Goal: Task Accomplishment & Management: Manage account settings

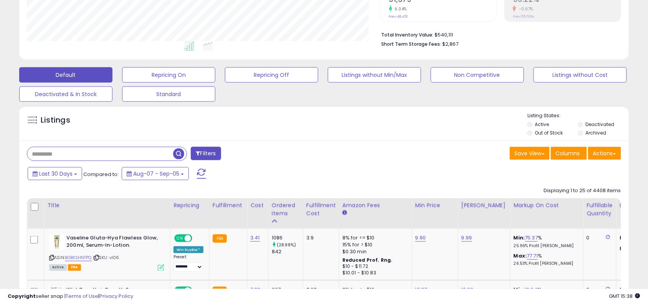
scroll to position [157, 354]
click at [325, 172] on div "Last 30 Days Compared to: Aug-07 - Sep-05" at bounding box center [249, 174] width 446 height 17
click at [331, 159] on div "Save View Save As New View Update Current View Columns Actions Import Export Vi…" at bounding box center [475, 154] width 303 height 15
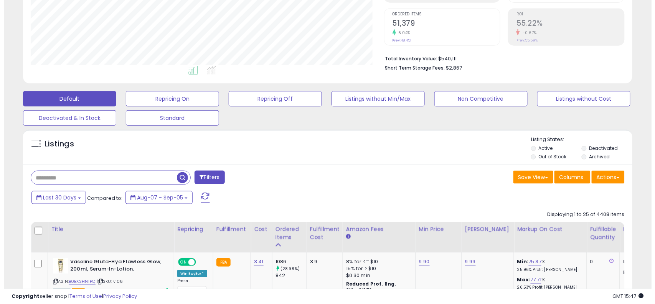
scroll to position [154, 0]
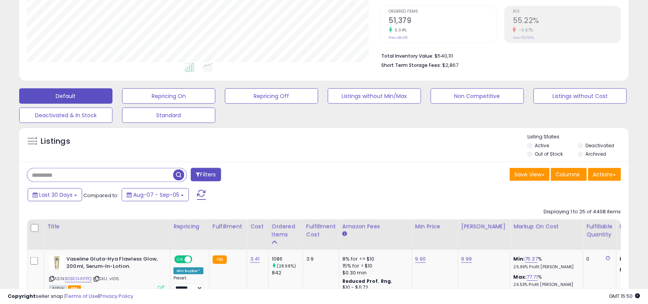
click at [164, 175] on input "text" at bounding box center [100, 174] width 146 height 13
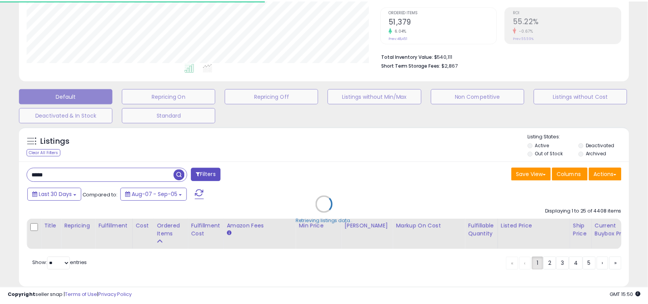
scroll to position [157, 357]
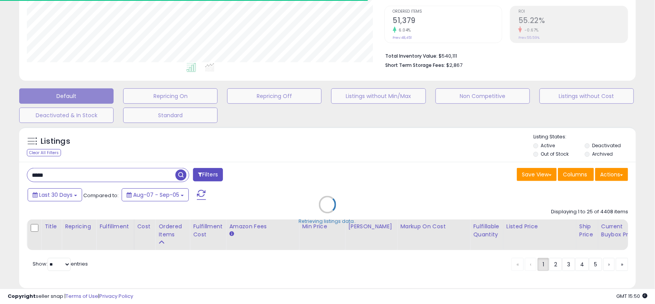
click at [364, 181] on div "Retrieving listings data.." at bounding box center [327, 210] width 629 height 175
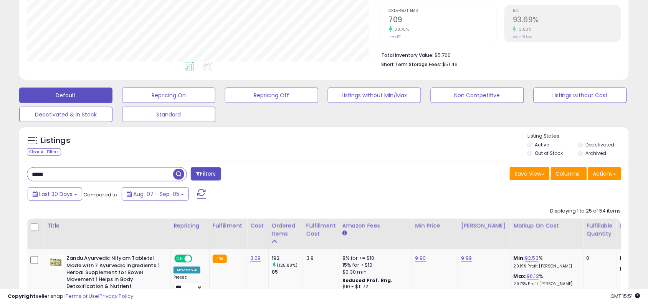
scroll to position [192, 0]
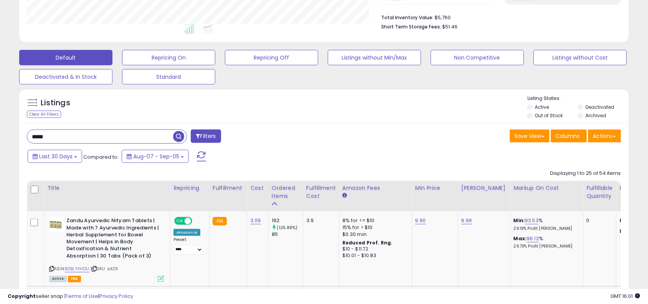
click at [119, 133] on input "*****" at bounding box center [100, 136] width 146 height 13
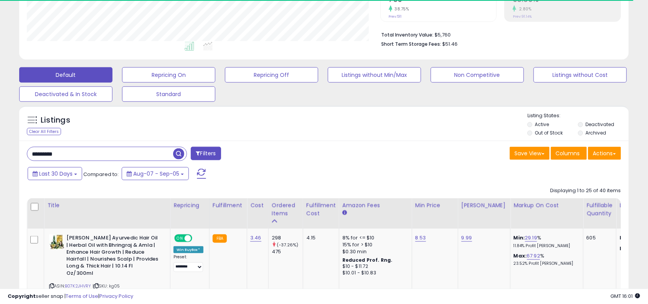
scroll to position [383787, 383591]
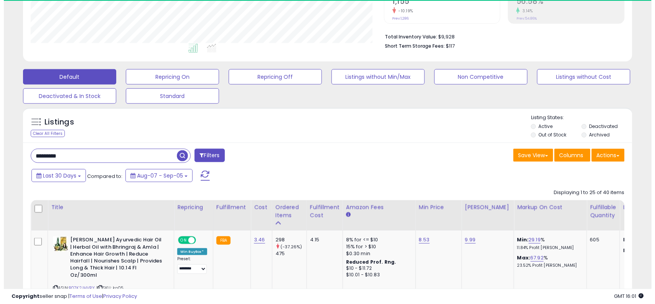
scroll to position [157, 354]
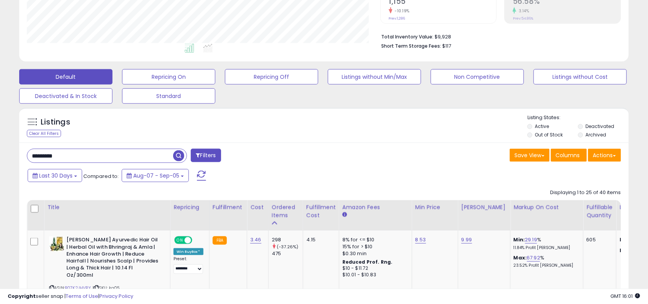
click at [147, 157] on input "*********" at bounding box center [100, 155] width 146 height 13
type input "********"
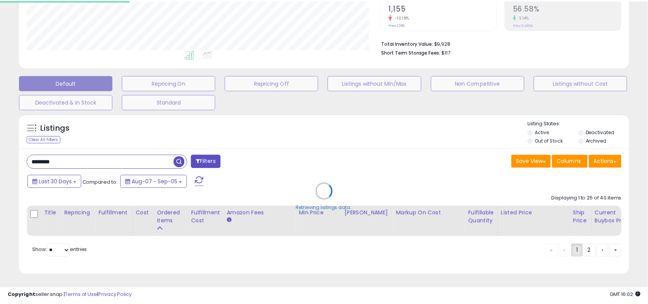
scroll to position [157, 357]
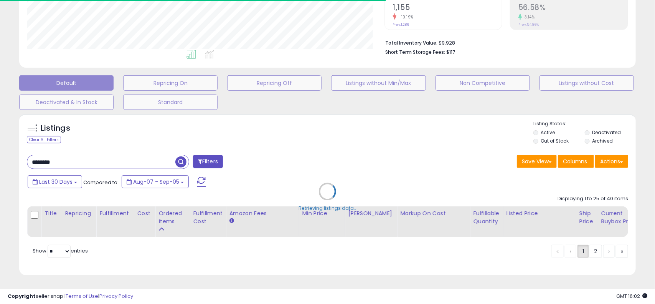
click at [338, 167] on div "Retrieving listings data.." at bounding box center [327, 197] width 629 height 175
click at [648, 92] on div "**********" at bounding box center [327, 80] width 655 height 445
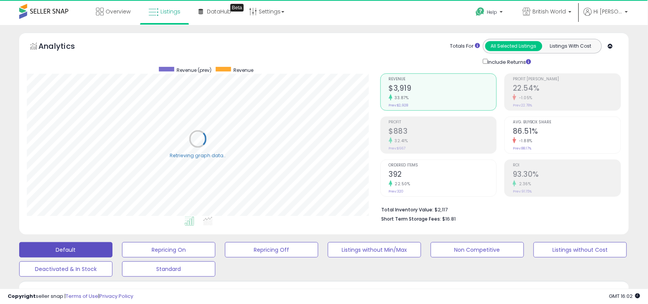
scroll to position [265, 0]
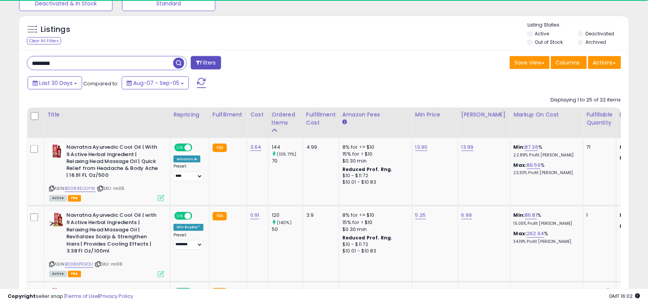
click at [124, 60] on input "********" at bounding box center [100, 62] width 146 height 13
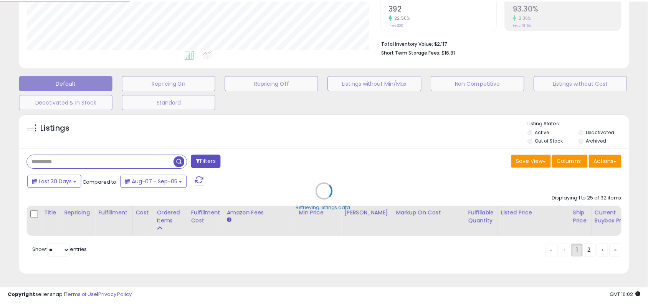
scroll to position [157, 357]
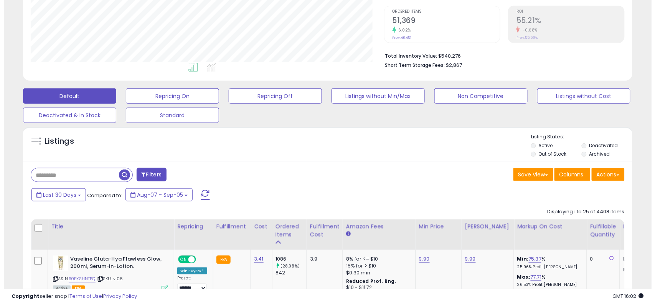
scroll to position [155, 0]
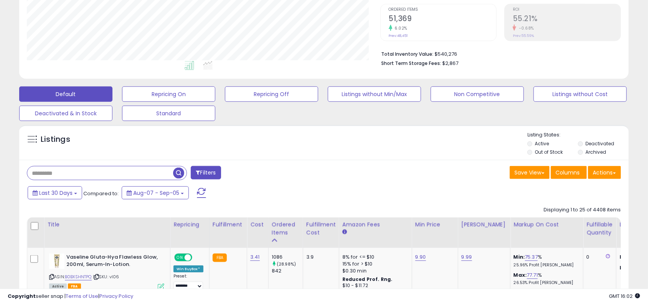
click at [97, 178] on input "text" at bounding box center [100, 172] width 146 height 13
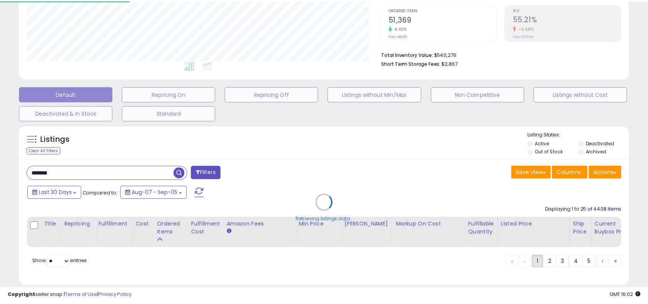
scroll to position [157, 357]
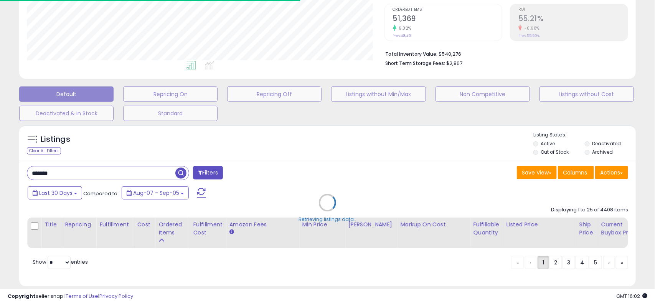
click at [317, 193] on div "Retrieving listings data.." at bounding box center [327, 208] width 629 height 175
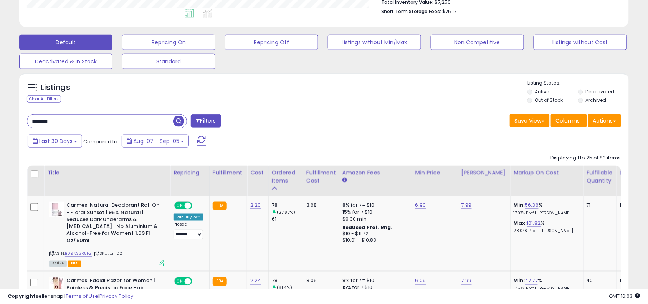
scroll to position [213, 0]
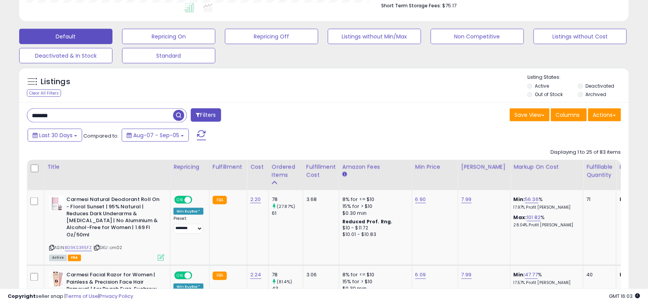
click at [104, 114] on input "*******" at bounding box center [100, 115] width 146 height 13
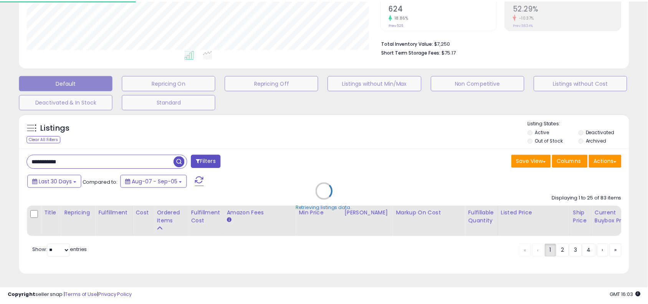
scroll to position [157, 357]
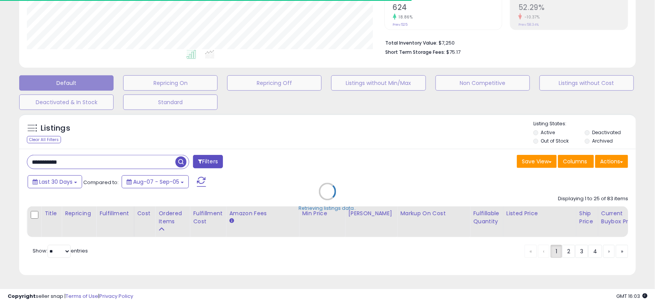
click at [367, 125] on div "Retrieving listings data.." at bounding box center [327, 197] width 629 height 175
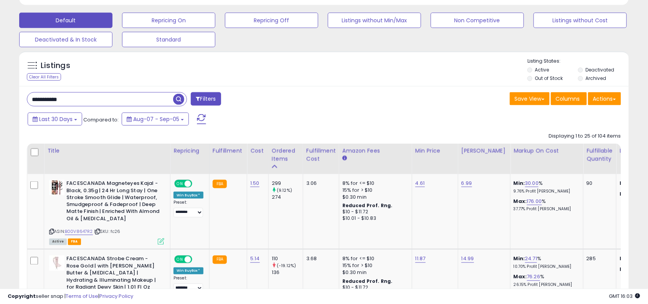
scroll to position [269, 0]
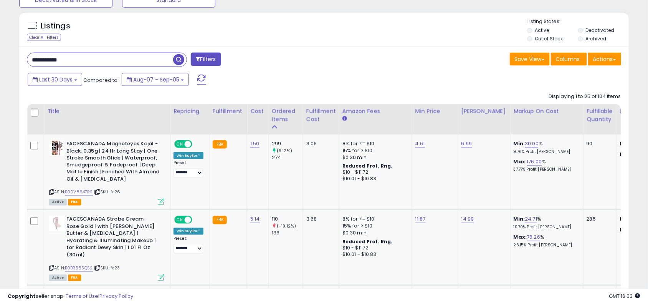
click at [135, 58] on input "**********" at bounding box center [100, 59] width 146 height 13
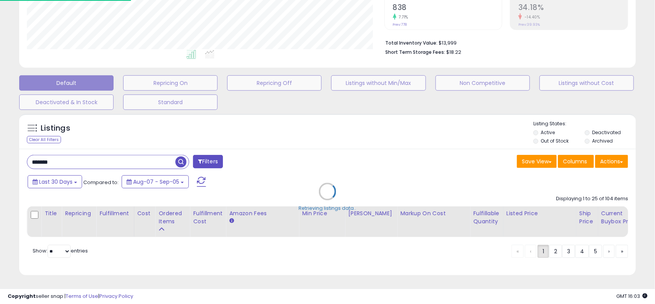
scroll to position [157, 357]
click at [328, 132] on div "Retrieving listings data.." at bounding box center [327, 197] width 629 height 175
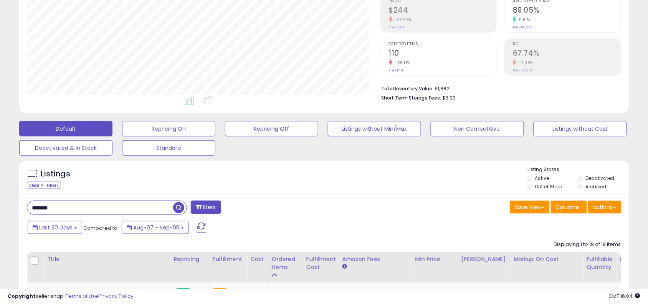
scroll to position [173, 0]
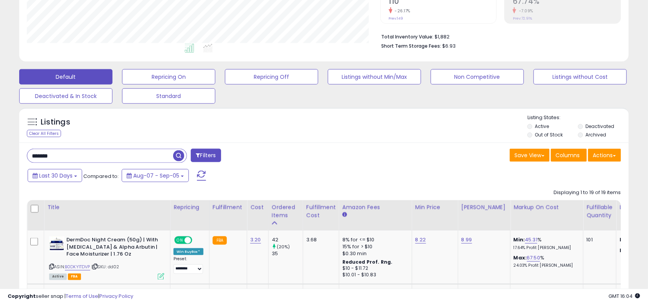
click at [132, 158] on input "*******" at bounding box center [100, 155] width 146 height 13
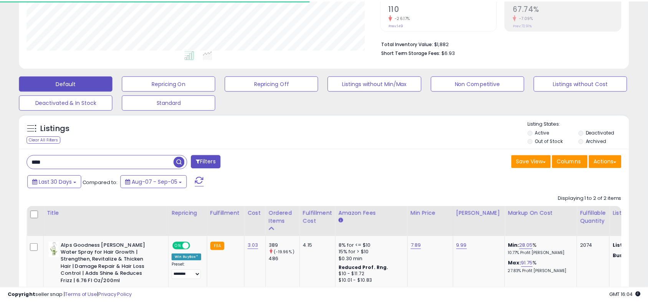
scroll to position [383787, 383591]
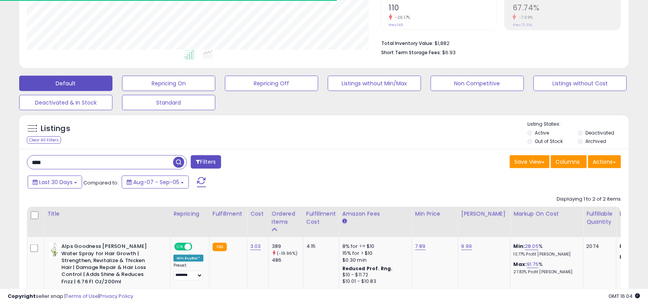
click at [341, 187] on div "Last 30 Days Compared to: Aug-07 - Sep-05" at bounding box center [249, 182] width 446 height 17
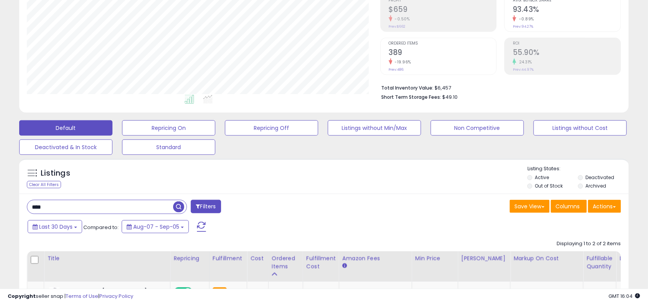
scroll to position [154, 0]
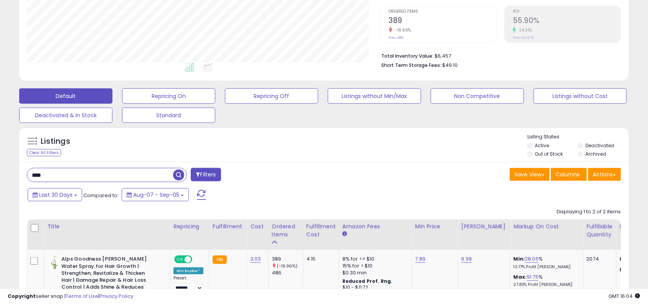
click at [155, 179] on input "****" at bounding box center [100, 174] width 146 height 13
type input "*****"
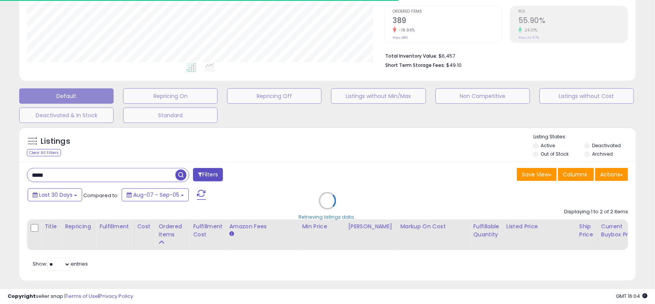
click at [338, 177] on div "Retrieving listings data.." at bounding box center [327, 206] width 629 height 167
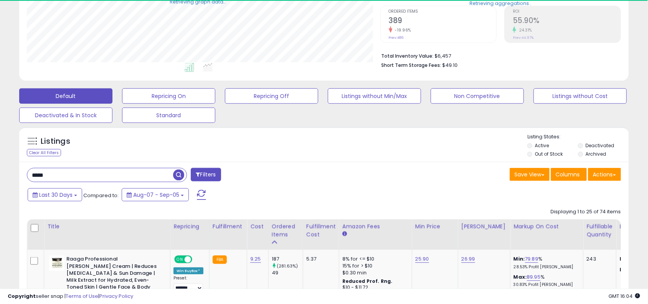
scroll to position [157, 354]
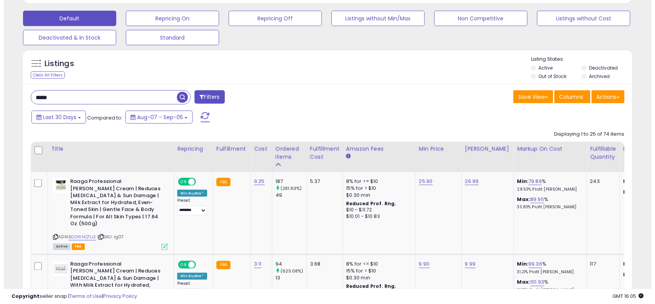
scroll to position [269, 0]
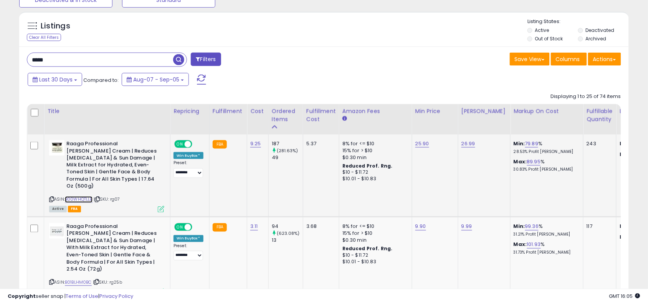
click at [81, 196] on link "B00WHQTLLE" at bounding box center [79, 199] width 28 height 7
click at [161, 206] on icon at bounding box center [161, 209] width 7 height 7
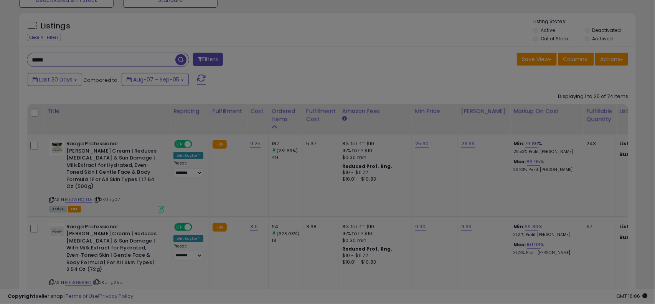
scroll to position [157, 357]
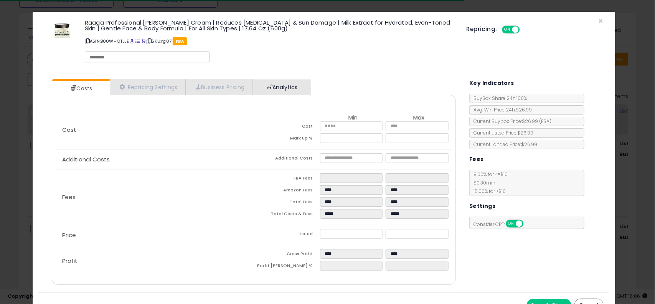
drag, startPoint x: 300, startPoint y: 78, endPoint x: 300, endPoint y: 85, distance: 7.3
click at [300, 85] on div "Costs Repricing Settings Business Pricing Analytics Cost" at bounding box center [254, 182] width 420 height 219
click at [300, 85] on link "Analytics" at bounding box center [281, 87] width 57 height 16
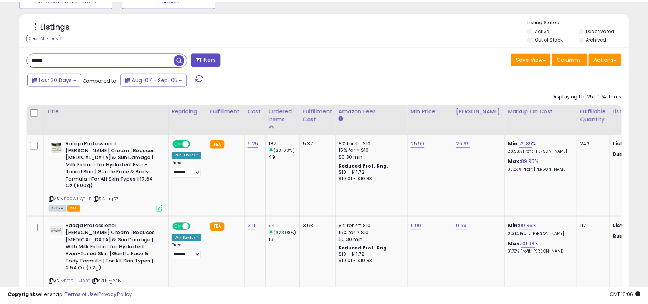
scroll to position [383787, 383591]
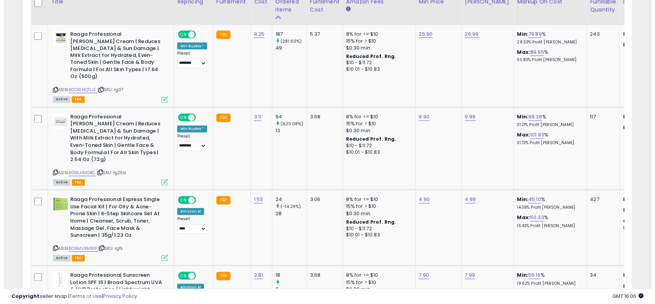
scroll to position [365, 0]
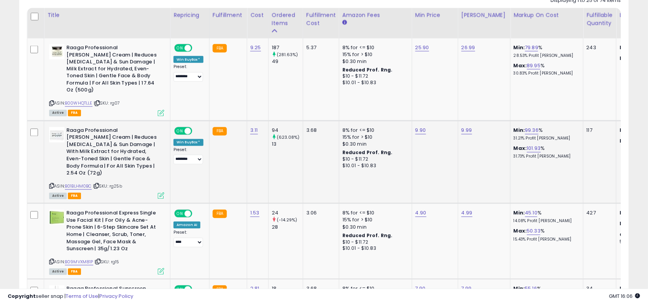
click at [160, 185] on td "Raaga Professional [PERSON_NAME] Cream | Reduces [MEDICAL_DATA] & Sun Damage | …" at bounding box center [107, 162] width 126 height 83
click at [160, 192] on icon at bounding box center [161, 195] width 7 height 7
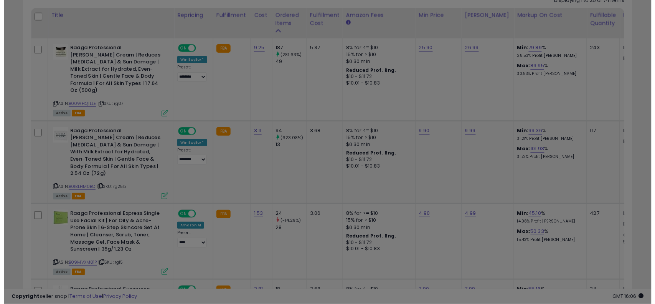
scroll to position [157, 357]
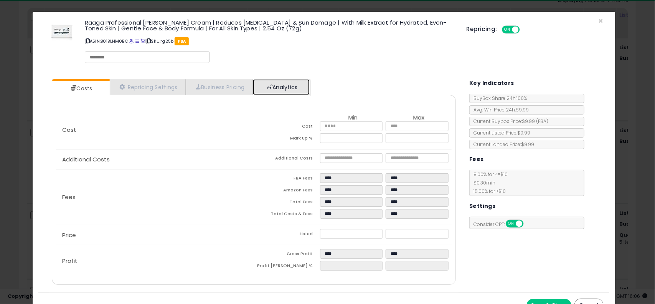
click at [288, 86] on link "Analytics" at bounding box center [281, 87] width 57 height 16
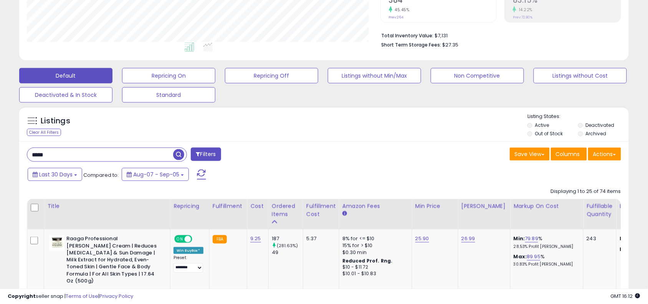
scroll to position [211, 0]
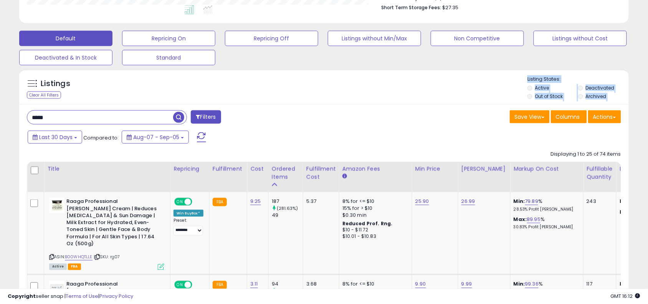
drag, startPoint x: 128, startPoint y: 110, endPoint x: 305, endPoint y: 106, distance: 177.4
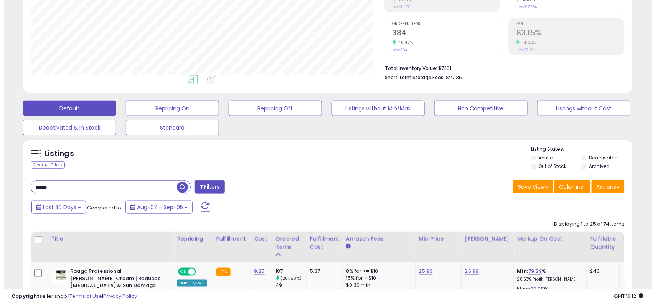
scroll to position [58, 0]
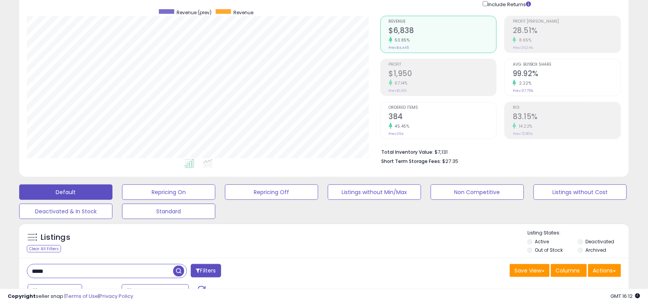
click at [83, 271] on input "*****" at bounding box center [100, 270] width 146 height 13
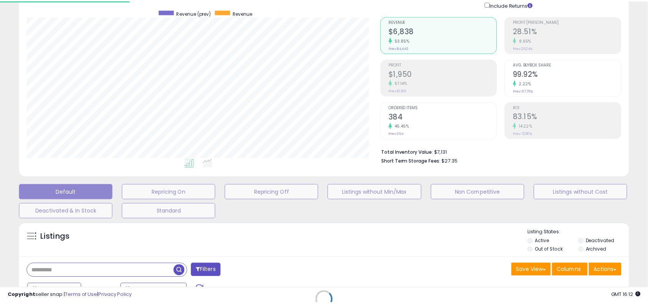
scroll to position [157, 357]
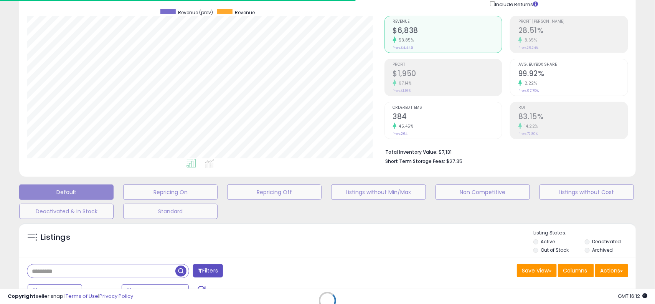
click at [265, 266] on div "Retrieving listings data.." at bounding box center [327, 306] width 629 height 175
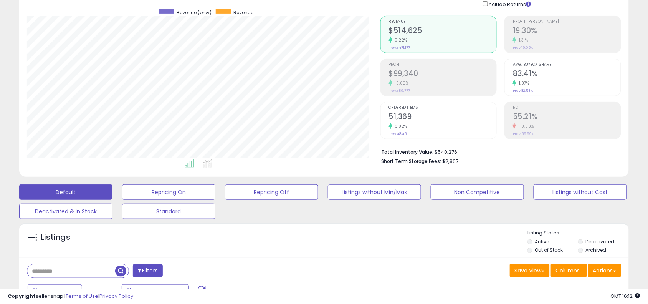
scroll to position [157, 354]
click at [281, 231] on div "Listings" at bounding box center [324, 242] width 610 height 26
click at [277, 210] on div "Default Repricing On Repricing Off Listings without Min/Max Non Competitive Lis…" at bounding box center [324, 199] width 629 height 38
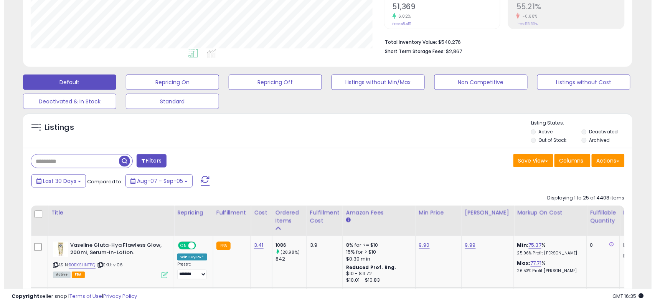
scroll to position [173, 0]
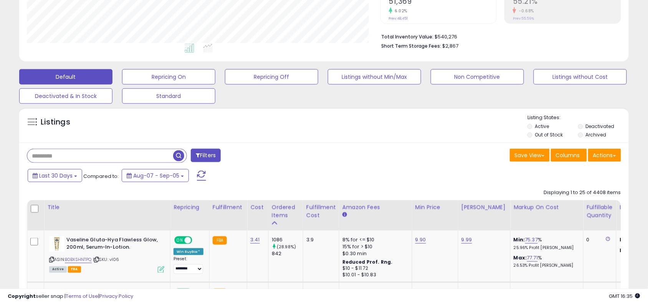
click at [96, 160] on input "text" at bounding box center [100, 155] width 146 height 13
type input "******"
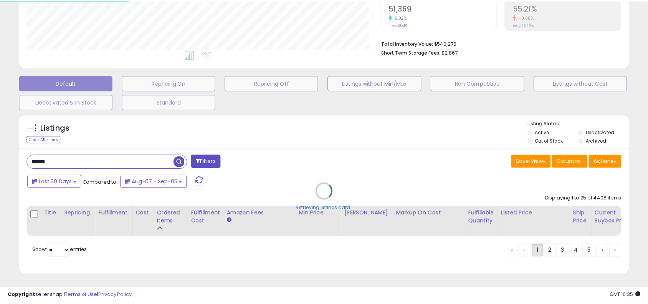
scroll to position [157, 357]
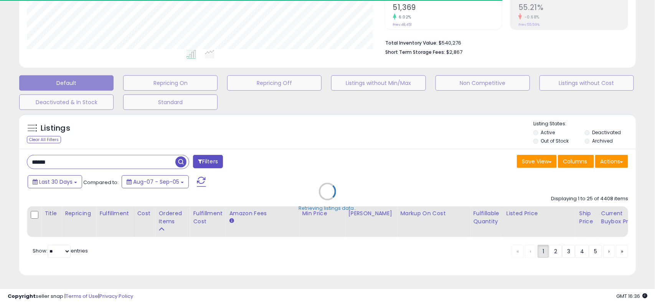
click at [303, 168] on div "Retrieving listings data.." at bounding box center [327, 197] width 629 height 175
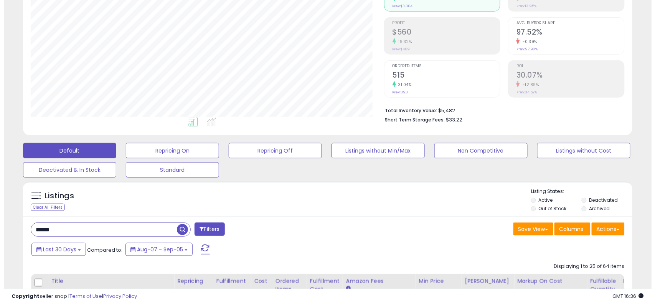
scroll to position [230, 0]
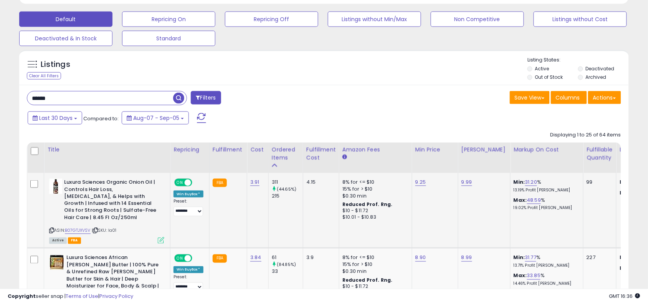
click at [162, 242] on icon at bounding box center [161, 240] width 7 height 7
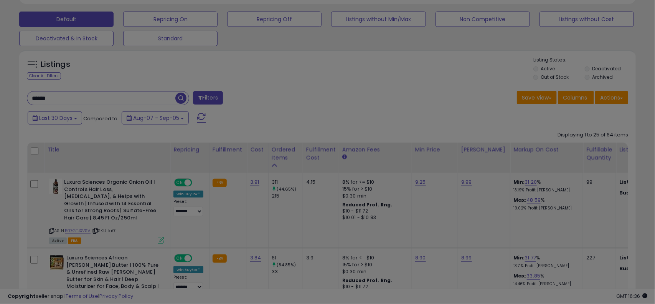
scroll to position [157, 357]
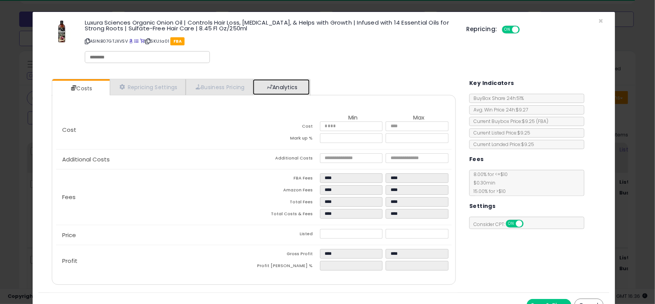
click at [285, 88] on link "Analytics" at bounding box center [281, 87] width 57 height 16
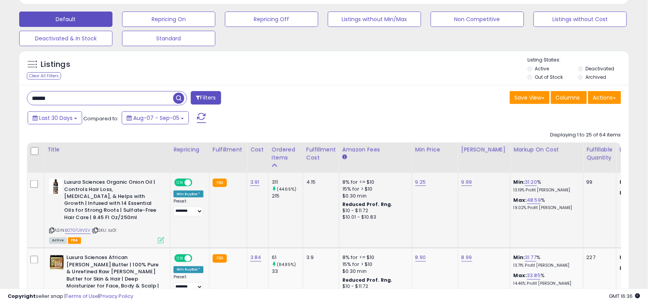
scroll to position [383787, 383591]
click at [85, 231] on link "B07GTJXVSV" at bounding box center [78, 230] width 26 height 7
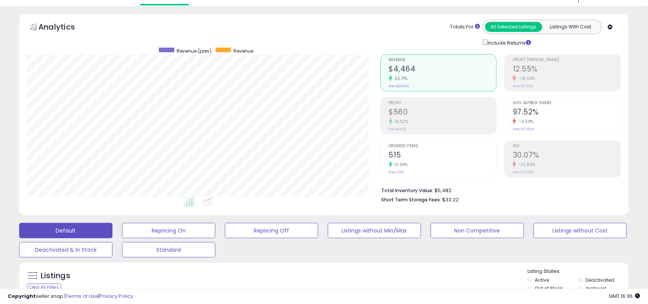
scroll to position [58, 0]
